Goal: Navigation & Orientation: Go to known website

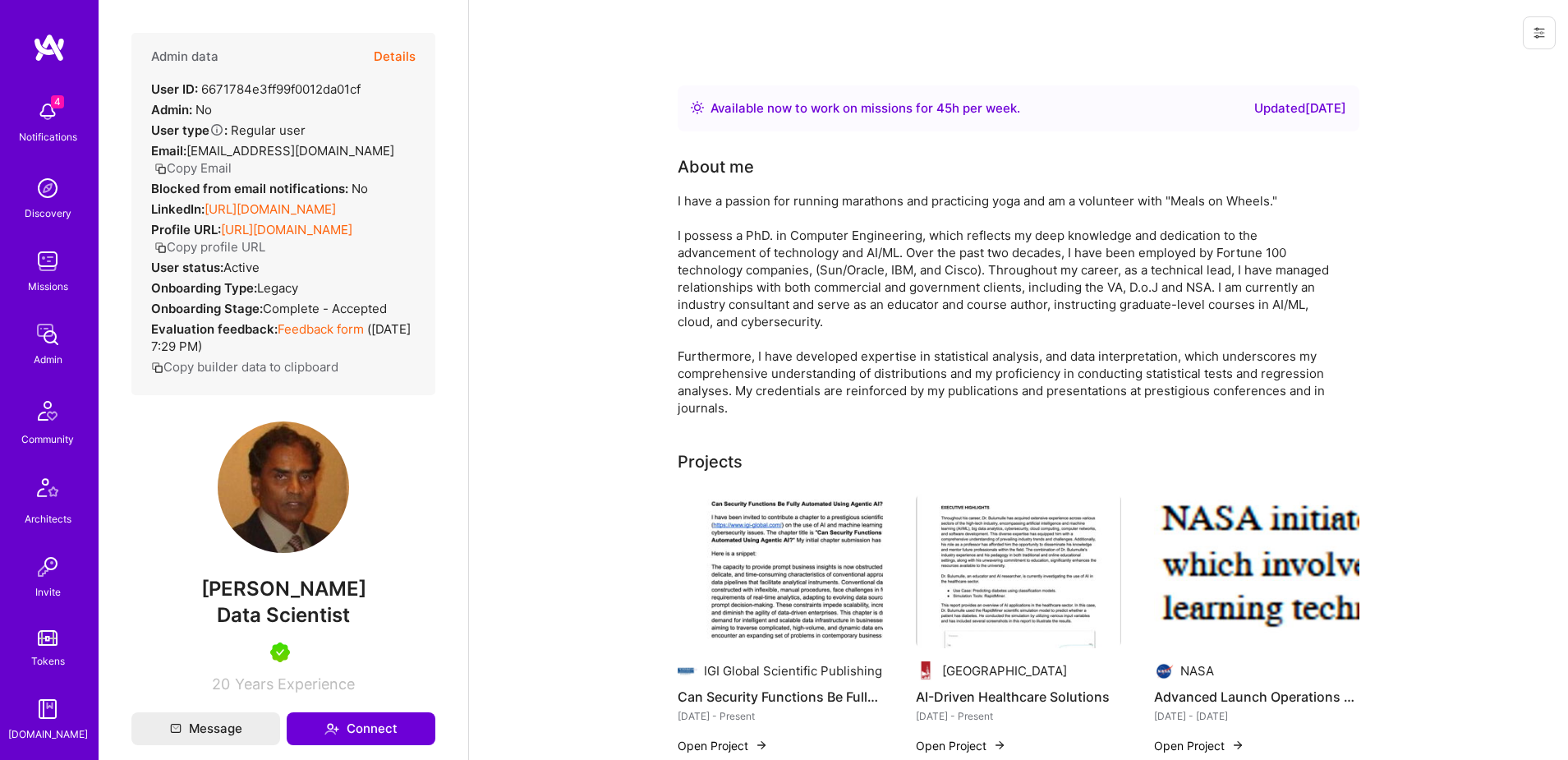
click at [1534, 37] on icon at bounding box center [1538, 33] width 13 height 13
click at [1474, 77] on button "Login as Gamini" at bounding box center [1480, 70] width 152 height 42
